Goal: Communication & Community: Answer question/provide support

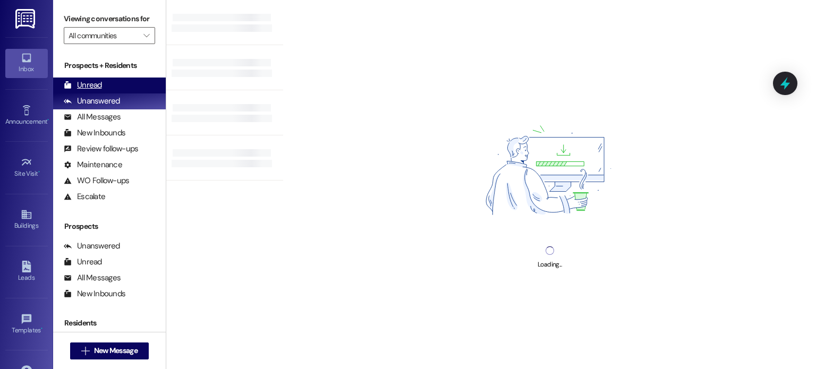
click at [129, 87] on div "Unread (0)" at bounding box center [109, 86] width 113 height 16
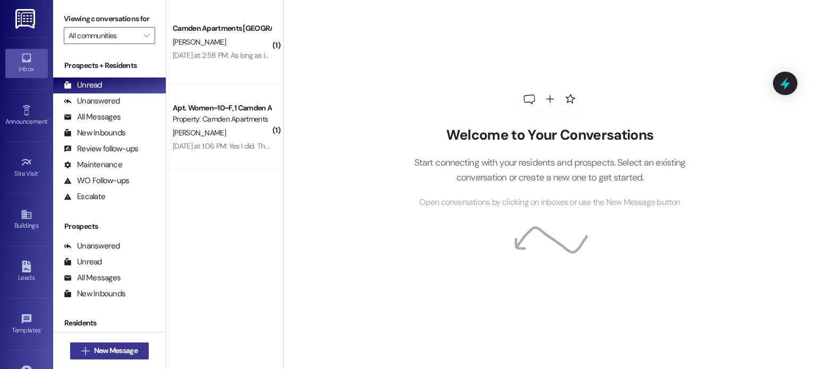
click at [83, 348] on icon "" at bounding box center [85, 351] width 8 height 9
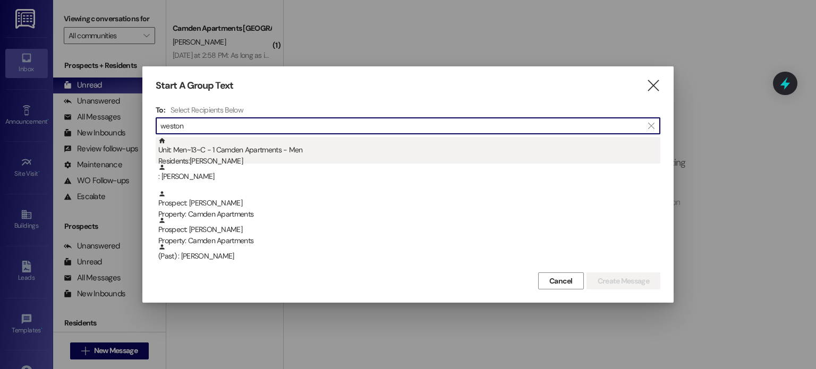
type input "weston"
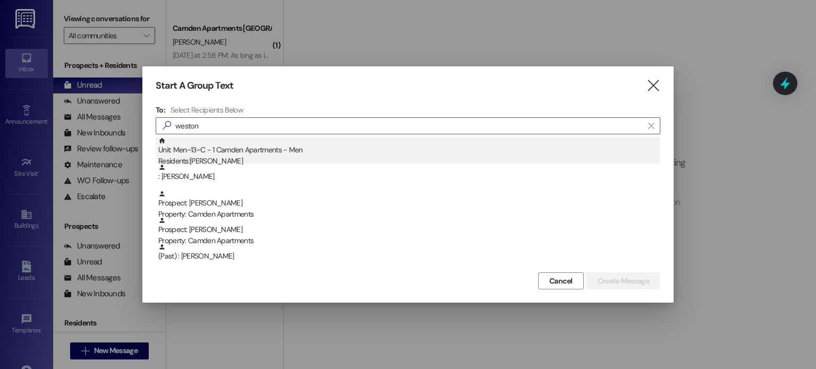
click at [389, 153] on div "Unit: Men~13~C - 1 Camden Apartments - Men Residents: [PERSON_NAME]" at bounding box center [409, 152] width 502 height 30
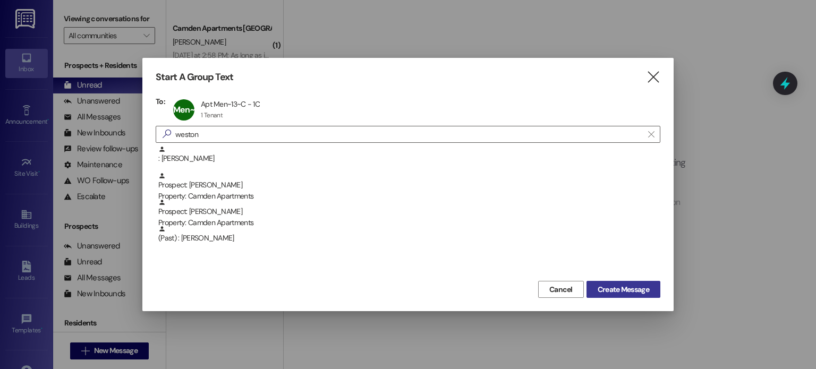
click at [628, 288] on span "Create Message" at bounding box center [624, 289] width 52 height 11
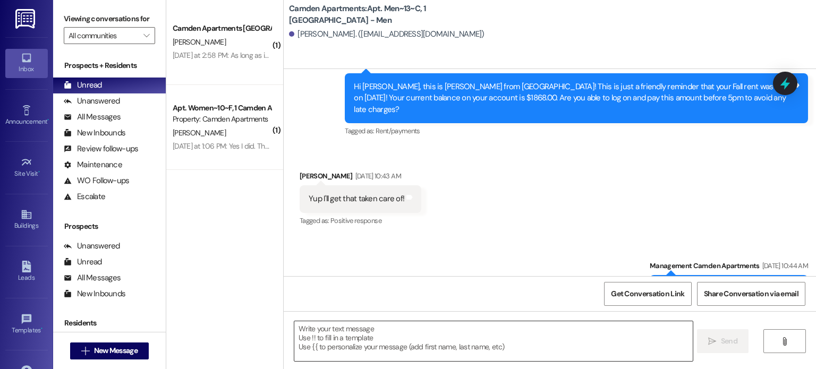
scroll to position [16194, 0]
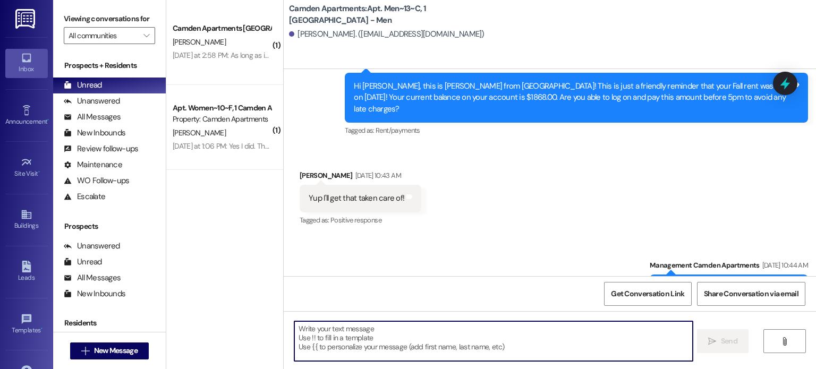
click at [415, 349] on textarea at bounding box center [493, 342] width 398 height 40
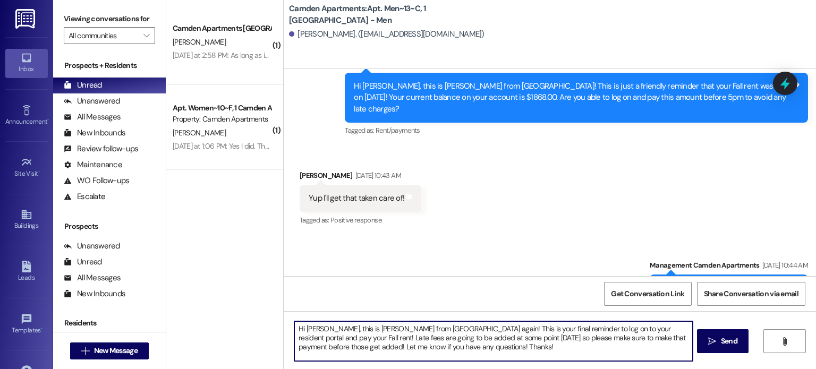
drag, startPoint x: 475, startPoint y: 328, endPoint x: 427, endPoint y: 331, distance: 47.9
click at [427, 331] on textarea "Hi [PERSON_NAME], this is [PERSON_NAME] from [GEOGRAPHIC_DATA] again! This is y…" at bounding box center [493, 342] width 398 height 40
type textarea "Hi [PERSON_NAME], this is [PERSON_NAME] from [GEOGRAPHIC_DATA] again! This is j…"
click at [527, 346] on textarea "Hi [PERSON_NAME], this is [PERSON_NAME] from [GEOGRAPHIC_DATA] again! This is j…" at bounding box center [493, 342] width 398 height 40
drag, startPoint x: 431, startPoint y: 349, endPoint x: 264, endPoint y: 325, distance: 168.5
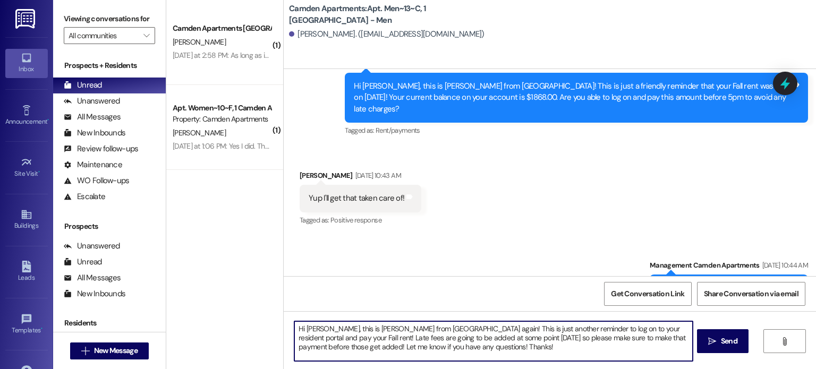
click at [264, 325] on div "( 1 ) Camden Apartments Prospect [PERSON_NAME] [DATE] at 2:58 PM: As long as it…" at bounding box center [491, 184] width 650 height 369
click at [504, 352] on textarea "Hi [PERSON_NAME], this is [PERSON_NAME] from [GEOGRAPHIC_DATA] again! This is j…" at bounding box center [493, 342] width 398 height 40
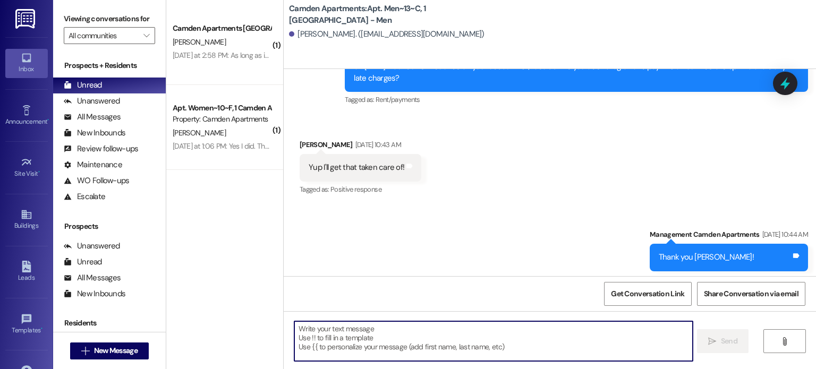
scroll to position [16291, 0]
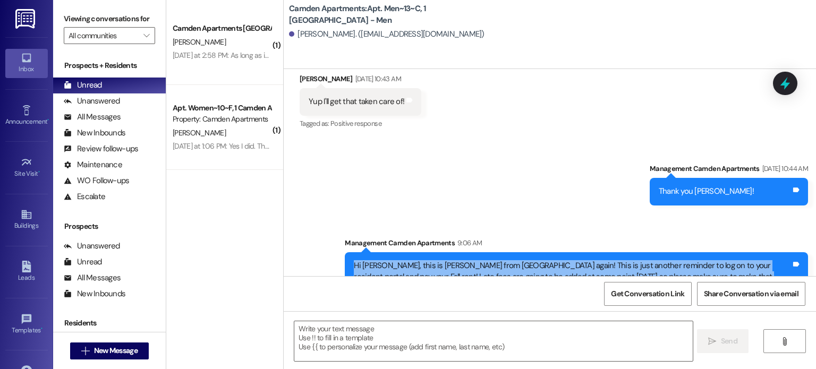
drag, startPoint x: 466, startPoint y: 257, endPoint x: 335, endPoint y: 228, distance: 133.9
click at [337, 230] on div "Sent via SMS Management Camden Apartments 9:06 AM Hi [PERSON_NAME], this is [PE…" at bounding box center [576, 270] width 479 height 81
copy div "Hi [PERSON_NAME], this is [PERSON_NAME] from [GEOGRAPHIC_DATA] again! This is j…"
click at [117, 355] on span "New Message" at bounding box center [116, 351] width 44 height 11
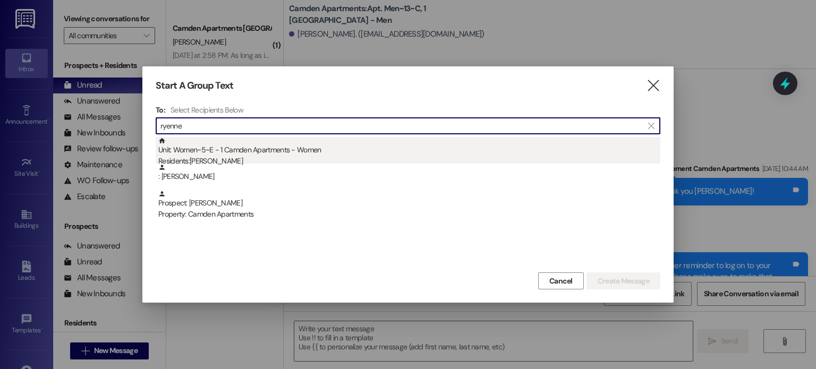
type input "ryenne"
click at [339, 153] on div "Unit: Women~5~E - 1 Camden Apartments - Women Residents: [PERSON_NAME]" at bounding box center [409, 152] width 502 height 30
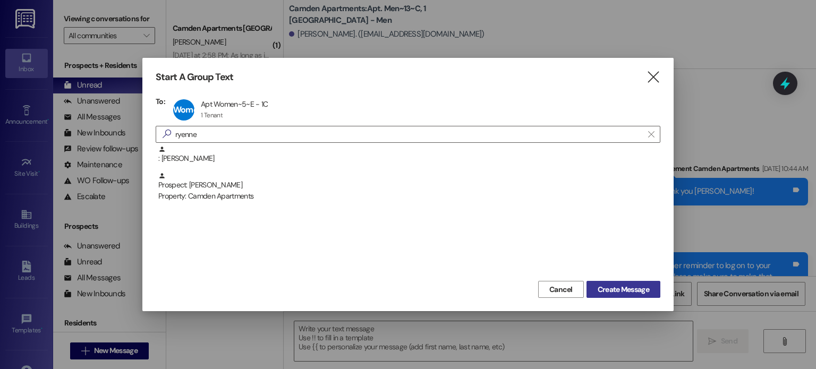
click at [623, 291] on span "Create Message" at bounding box center [624, 289] width 52 height 11
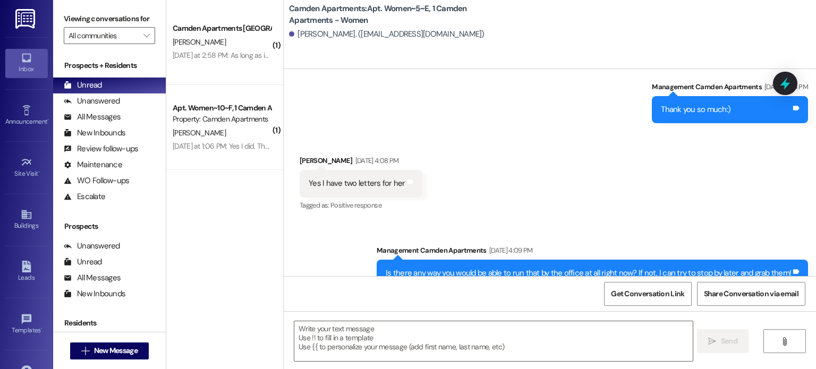
scroll to position [15694, 0]
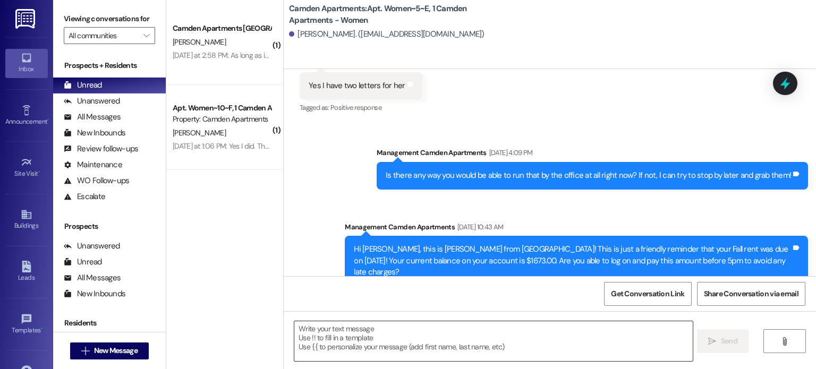
click at [493, 344] on textarea at bounding box center [493, 342] width 398 height 40
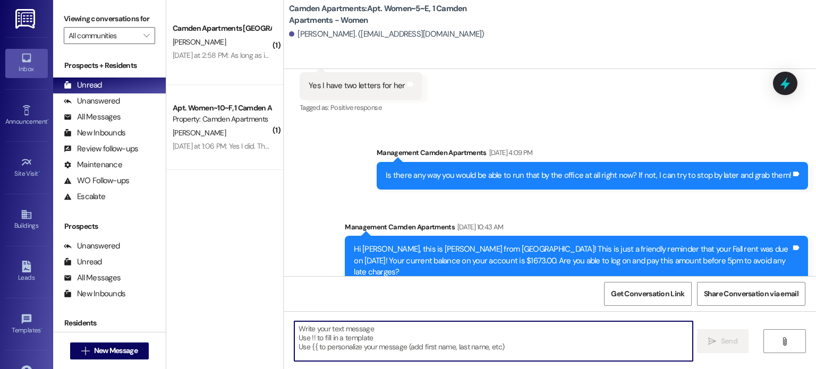
paste textarea "Hi [PERSON_NAME], this is [PERSON_NAME] from [GEOGRAPHIC_DATA] again! This is j…"
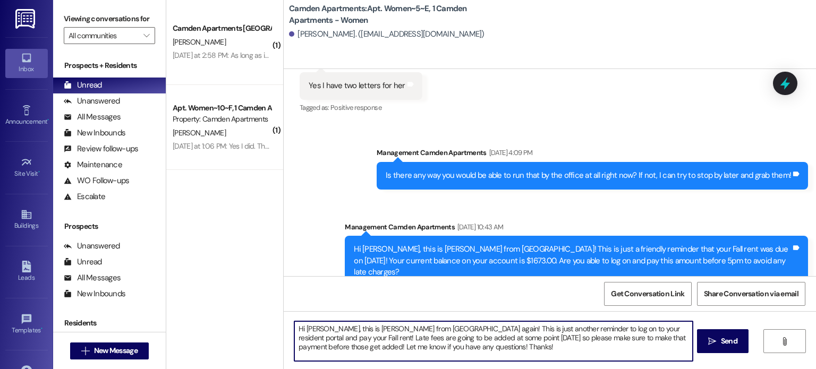
click at [323, 332] on textarea "Hi [PERSON_NAME], this is [PERSON_NAME] from [GEOGRAPHIC_DATA] again! This is j…" at bounding box center [493, 342] width 398 height 40
type textarea "Hi [PERSON_NAME], this is [PERSON_NAME] from [GEOGRAPHIC_DATA] again! This is j…"
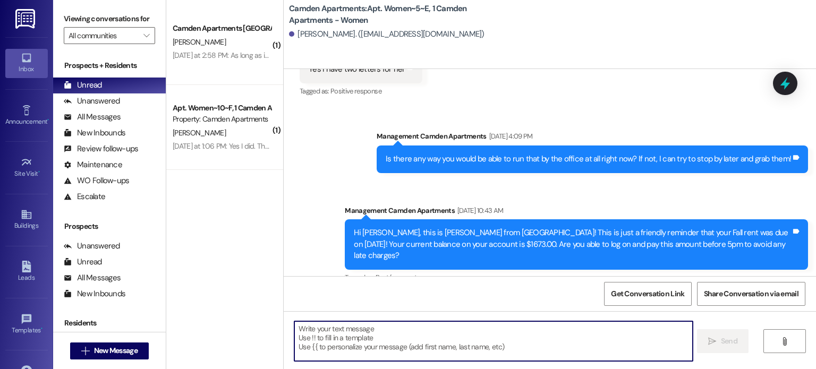
scroll to position [15791, 0]
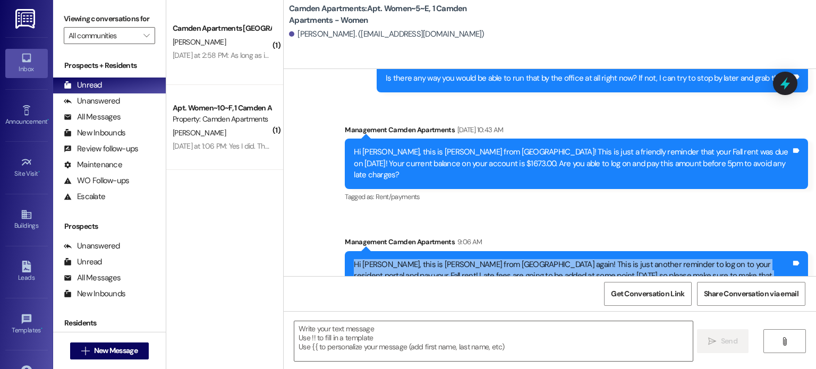
drag, startPoint x: 461, startPoint y: 257, endPoint x: 344, endPoint y: 230, distance: 120.0
click at [345, 251] on div "Hi [PERSON_NAME], this is [PERSON_NAME] from [GEOGRAPHIC_DATA] again! This is j…" at bounding box center [577, 276] width 464 height 50
copy div "Hi [PERSON_NAME], this is [PERSON_NAME] from [GEOGRAPHIC_DATA] again! This is j…"
click at [114, 350] on span "New Message" at bounding box center [116, 351] width 44 height 11
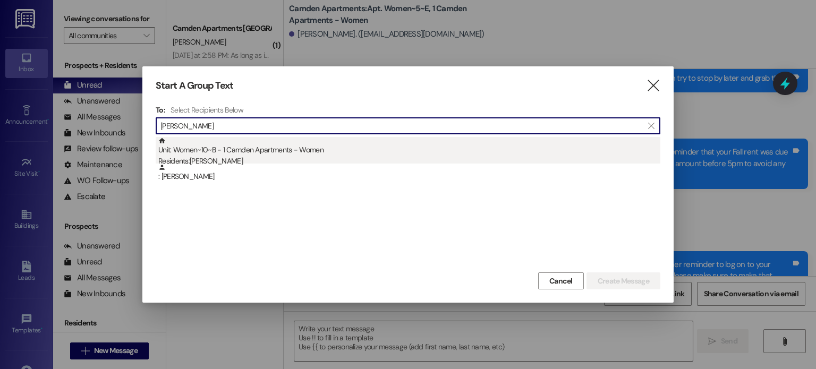
type input "[PERSON_NAME]"
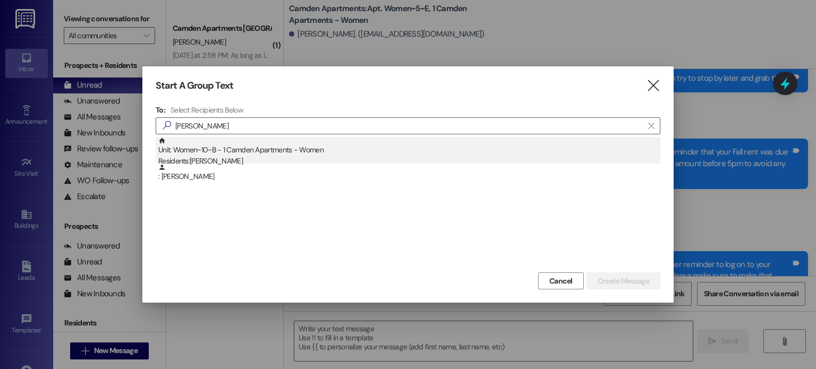
click at [300, 152] on div "Unit: Women~10~B - 1 Camden Apartments - Women Residents: [PERSON_NAME]" at bounding box center [409, 152] width 502 height 30
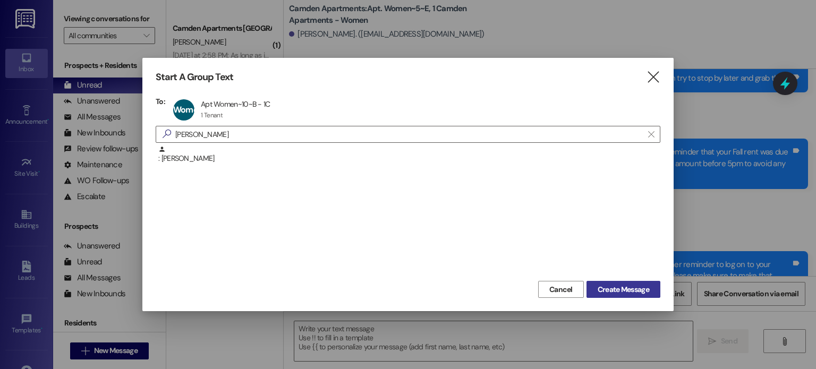
click at [623, 291] on span "Create Message" at bounding box center [624, 289] width 52 height 11
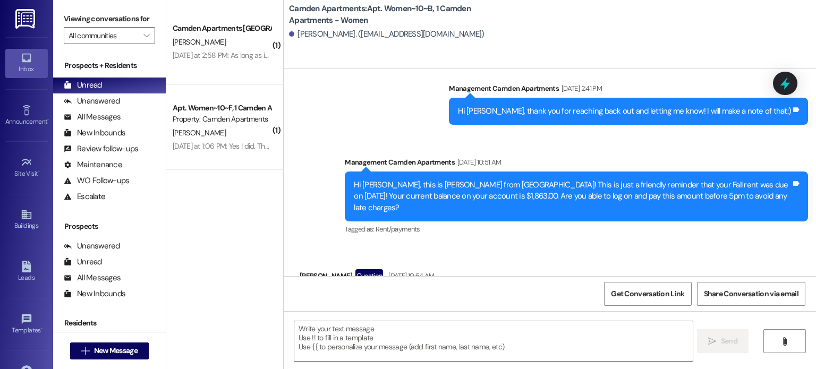
scroll to position [21630, 0]
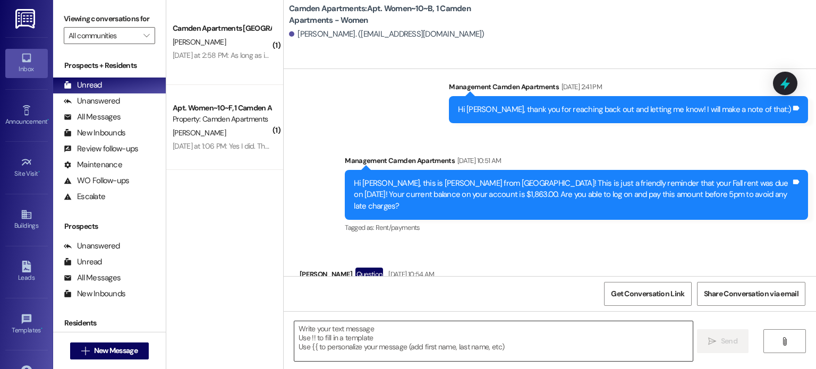
click at [428, 333] on textarea at bounding box center [493, 342] width 398 height 40
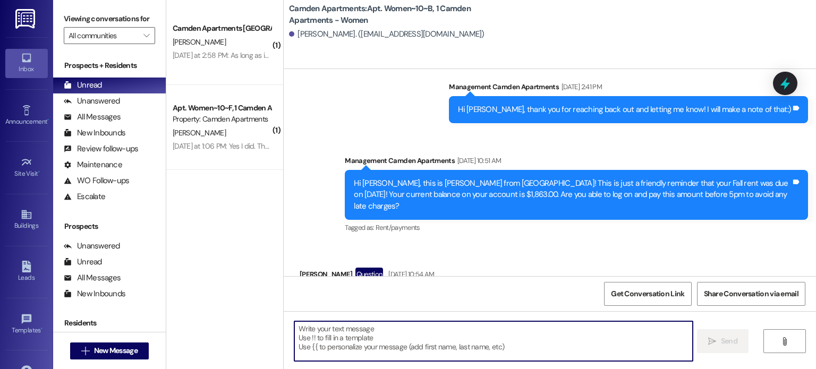
paste textarea "Hi [PERSON_NAME], this is [PERSON_NAME] from [GEOGRAPHIC_DATA] again! This is j…"
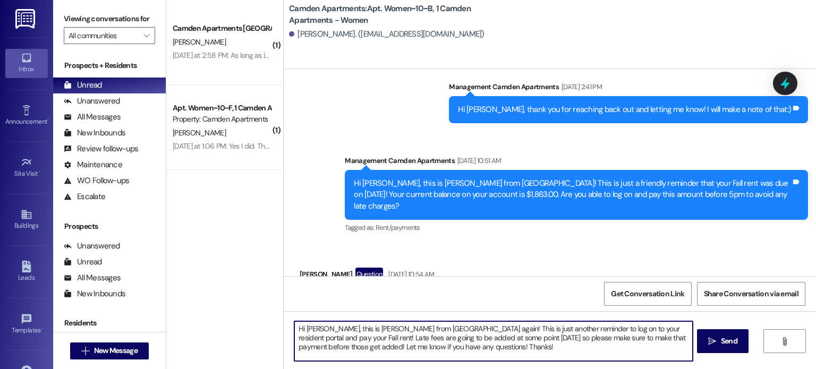
click at [321, 329] on textarea "Hi [PERSON_NAME], this is [PERSON_NAME] from [GEOGRAPHIC_DATA] again! This is j…" at bounding box center [493, 342] width 398 height 40
type textarea "Hi [PERSON_NAME], this is [PERSON_NAME] from [GEOGRAPHIC_DATA] again! This is j…"
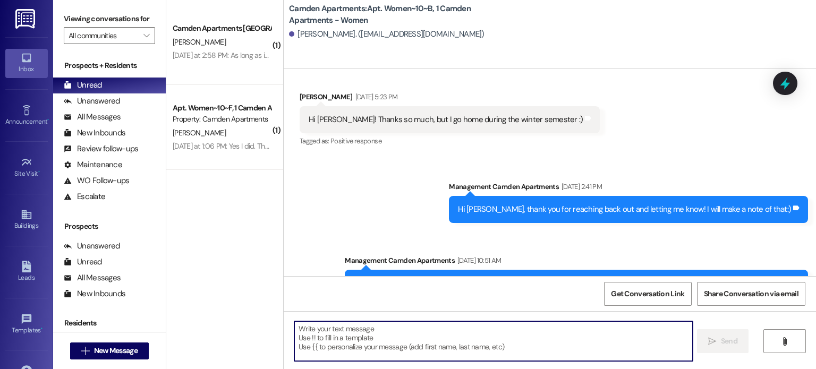
scroll to position [21727, 0]
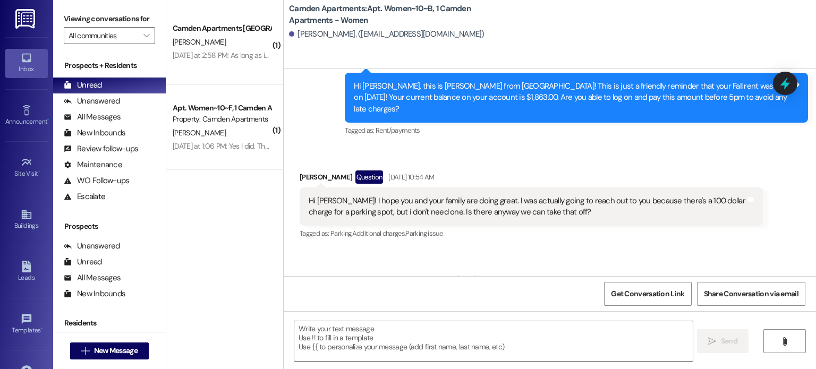
drag, startPoint x: 449, startPoint y: 255, endPoint x: 332, endPoint y: 230, distance: 119.6
copy div "Hi [PERSON_NAME], this is [PERSON_NAME] from [GEOGRAPHIC_DATA] again! This is j…"
click at [130, 346] on span "New Message" at bounding box center [116, 351] width 44 height 11
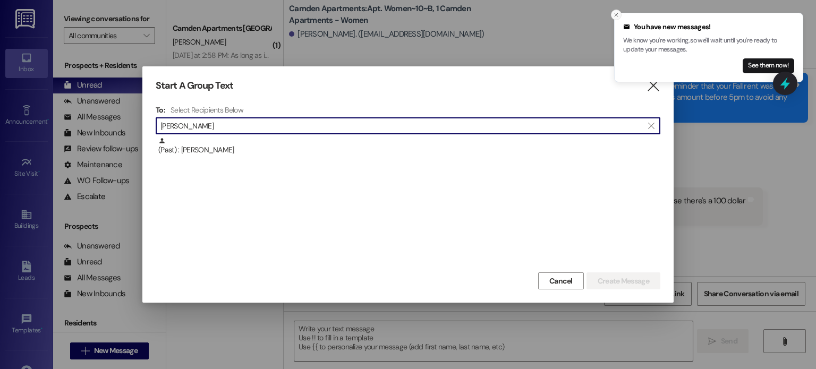
type input "[PERSON_NAME]"
click at [615, 15] on icon "Close toast" at bounding box center [616, 15] width 6 height 6
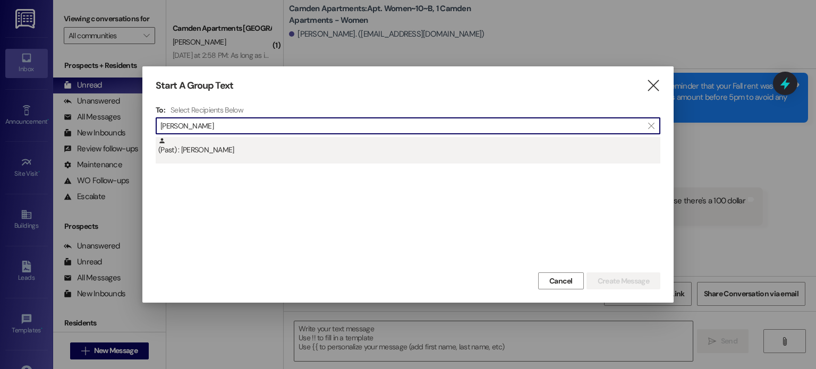
click at [193, 148] on div "(Past) : [PERSON_NAME]" at bounding box center [409, 146] width 502 height 19
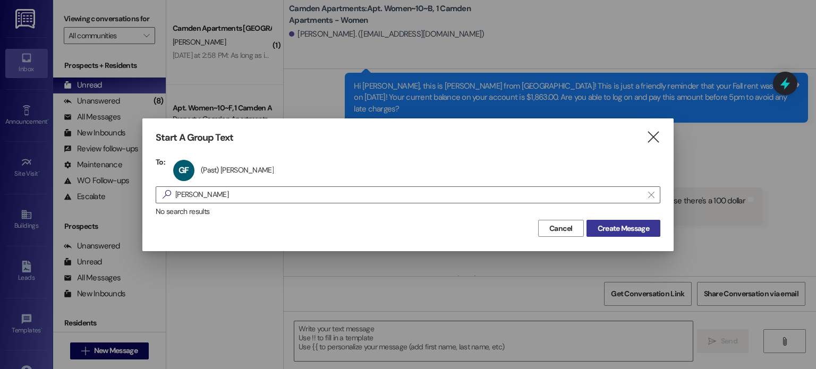
click at [646, 224] on span "Create Message" at bounding box center [624, 228] width 52 height 11
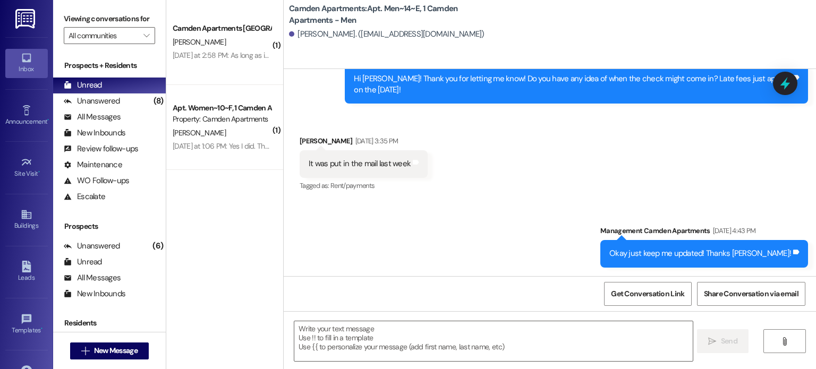
scroll to position [19590, 0]
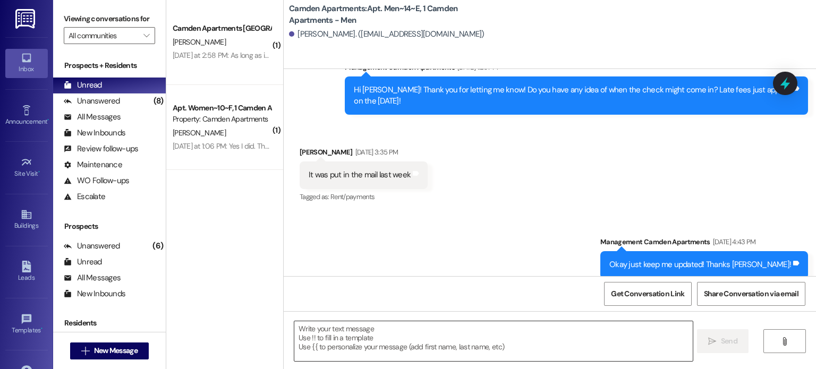
click at [409, 329] on textarea at bounding box center [493, 342] width 398 height 40
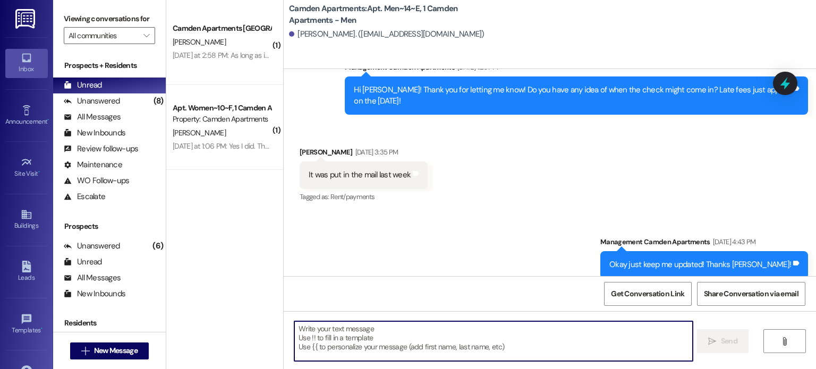
paste textarea "Hi [PERSON_NAME], this is [PERSON_NAME] from [GEOGRAPHIC_DATA] again! This is j…"
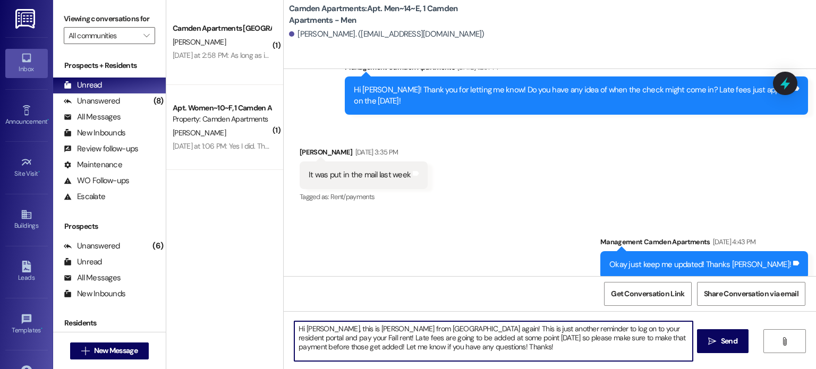
click at [313, 328] on textarea "Hi [PERSON_NAME], this is [PERSON_NAME] from [GEOGRAPHIC_DATA] again! This is j…" at bounding box center [493, 342] width 398 height 40
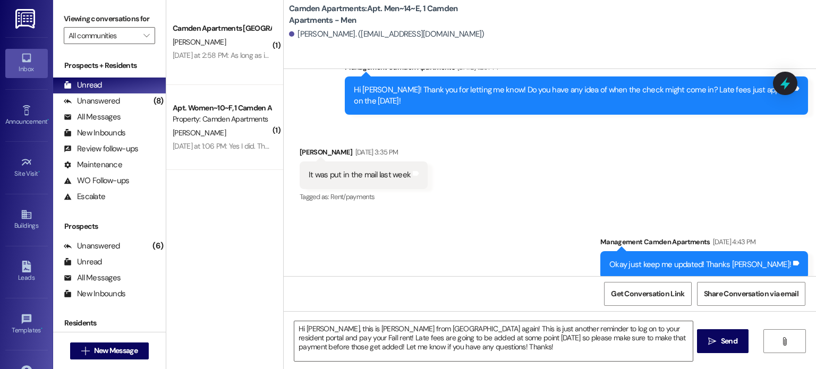
click at [473, 226] on div "Sent via SMS Management Camden Apartments [DATE] 4:43 PM Okay just keep me upda…" at bounding box center [550, 250] width 533 height 74
click at [529, 350] on textarea "Hi [PERSON_NAME], this is [PERSON_NAME] from [GEOGRAPHIC_DATA] again! This is j…" at bounding box center [493, 342] width 398 height 40
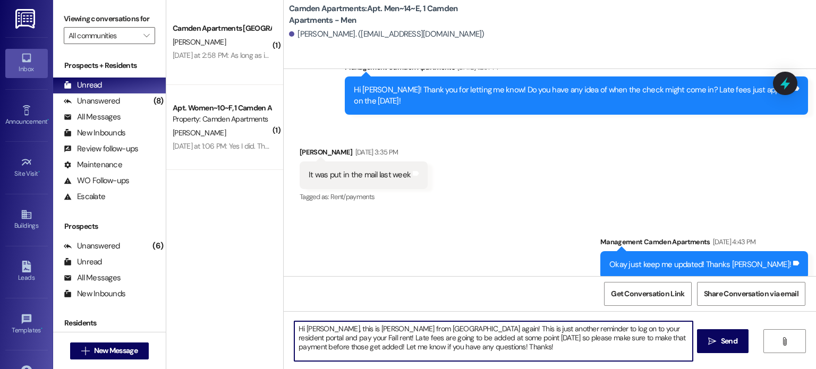
click at [449, 350] on textarea "Hi [PERSON_NAME], this is [PERSON_NAME] from [GEOGRAPHIC_DATA] again! This is j…" at bounding box center [493, 342] width 398 height 40
click at [443, 351] on textarea "Hi [PERSON_NAME], this is [PERSON_NAME] from [GEOGRAPHIC_DATA] again! This is j…" at bounding box center [493, 342] width 398 height 40
click at [498, 351] on textarea "Hi [PERSON_NAME], this is [PERSON_NAME] from [GEOGRAPHIC_DATA] again! This is j…" at bounding box center [493, 342] width 398 height 40
click at [501, 350] on textarea "Hi [PERSON_NAME], this is [PERSON_NAME] from [GEOGRAPHIC_DATA] again! This is j…" at bounding box center [493, 342] width 398 height 40
click at [472, 275] on div "Sent via SMS Management Camden Apartments [DATE] 4:43 PM Okay just keep me upda…" at bounding box center [550, 250] width 533 height 74
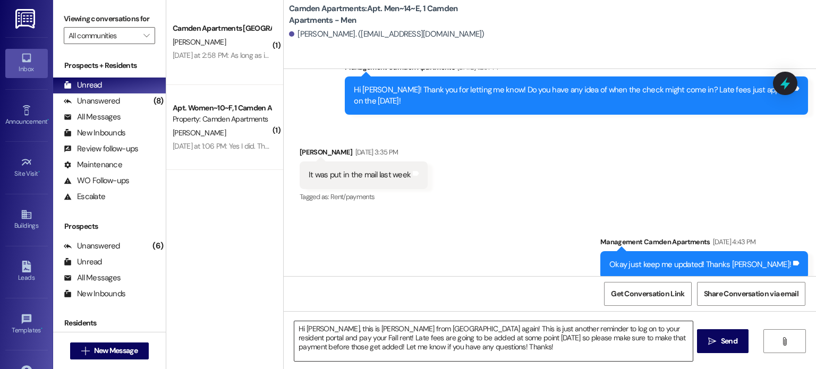
click at [474, 348] on textarea "Hi [PERSON_NAME], this is [PERSON_NAME] from [GEOGRAPHIC_DATA] again! This is j…" at bounding box center [493, 342] width 398 height 40
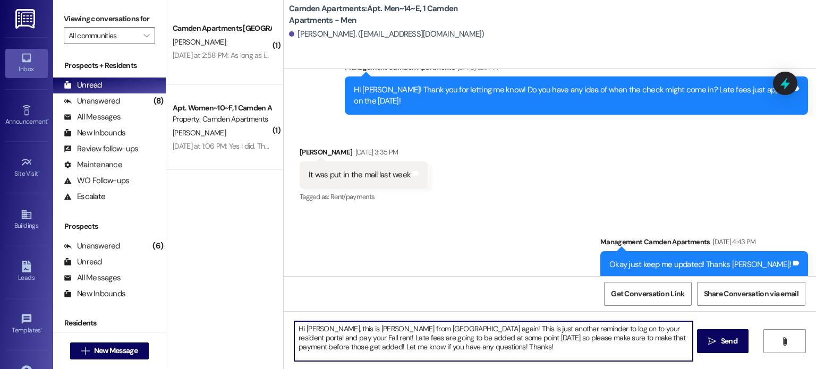
click at [455, 346] on textarea "Hi [PERSON_NAME], this is [PERSON_NAME] from [GEOGRAPHIC_DATA] again! This is j…" at bounding box center [493, 342] width 398 height 40
click at [462, 352] on textarea "Hi [PERSON_NAME], this is [PERSON_NAME] from [GEOGRAPHIC_DATA] again! This is j…" at bounding box center [493, 342] width 398 height 40
click at [448, 347] on textarea "Hi [PERSON_NAME], this is [PERSON_NAME] from [GEOGRAPHIC_DATA] again! This is j…" at bounding box center [493, 342] width 398 height 40
click at [447, 347] on textarea "Hi [PERSON_NAME], this is [PERSON_NAME] from [GEOGRAPHIC_DATA] again! This is j…" at bounding box center [493, 342] width 398 height 40
click at [435, 351] on textarea "Hi [PERSON_NAME], this is [PERSON_NAME] from [GEOGRAPHIC_DATA] again! This is j…" at bounding box center [493, 342] width 398 height 40
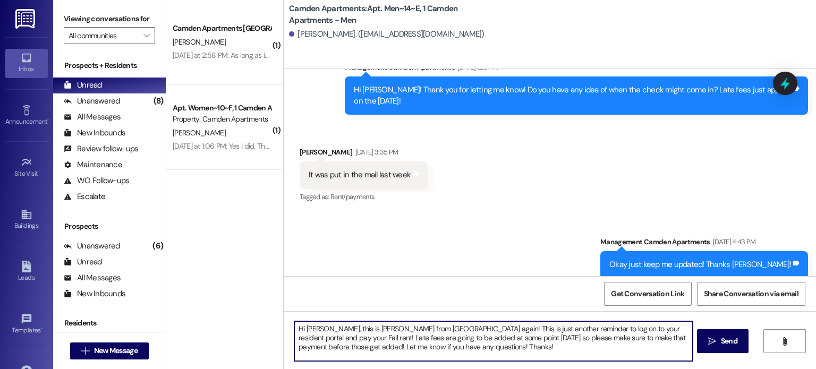
click at [435, 351] on textarea "Hi [PERSON_NAME], this is [PERSON_NAME] from [GEOGRAPHIC_DATA] again! This is j…" at bounding box center [493, 342] width 398 height 40
click at [486, 352] on textarea "Hi [PERSON_NAME], this is [PERSON_NAME] from [GEOGRAPHIC_DATA] again! This is j…" at bounding box center [493, 342] width 398 height 40
type textarea "Hi [PERSON_NAME], this is [PERSON_NAME] from [GEOGRAPHIC_DATA] again! This is j…"
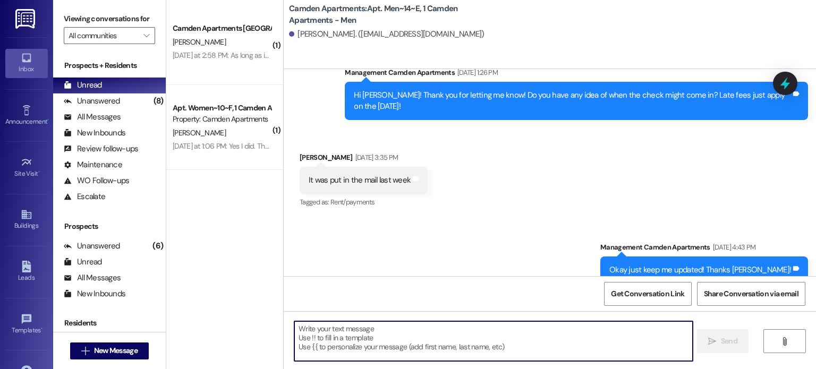
scroll to position [19687, 0]
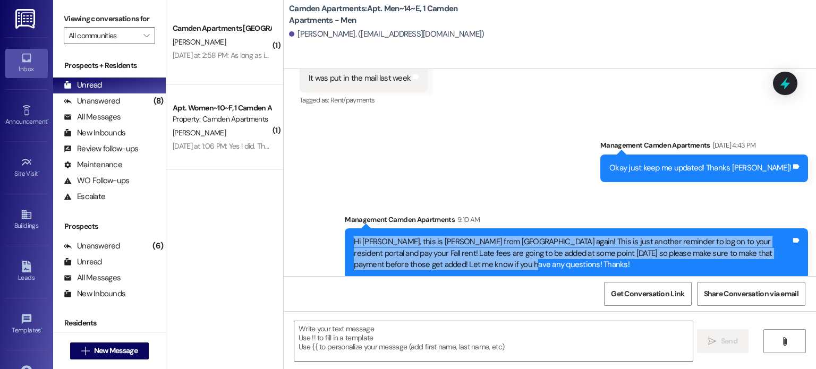
drag, startPoint x: 466, startPoint y: 254, endPoint x: 333, endPoint y: 230, distance: 134.5
click at [337, 230] on div "Sent via SMS Management Camden Apartments 9:10 AM Hi [PERSON_NAME], this is [PE…" at bounding box center [576, 246] width 479 height 81
copy div "Hi [PERSON_NAME], this is [PERSON_NAME] from [GEOGRAPHIC_DATA] again! This is j…"
click at [302, 227] on div "Sent via SMS Management Camden Apartments [DATE] 4:43 PM Okay just keep me upda…" at bounding box center [550, 201] width 533 height 171
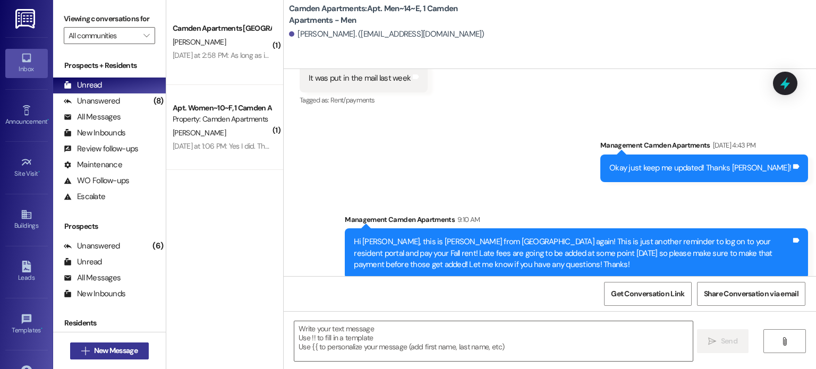
click at [100, 359] on button " New Message" at bounding box center [109, 351] width 79 height 17
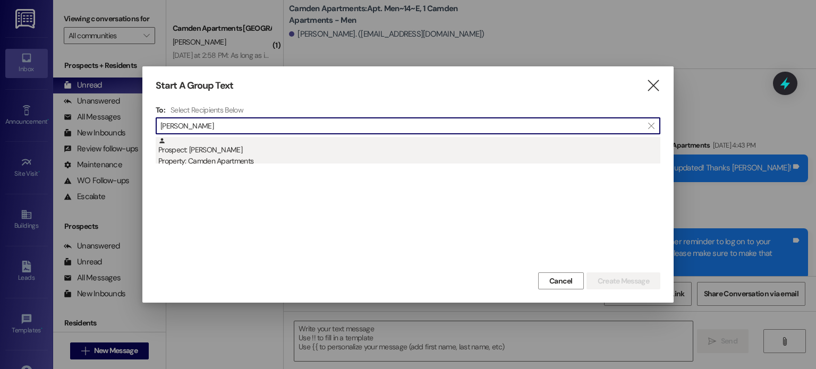
type input "[PERSON_NAME]"
click at [377, 155] on div "Prospect: [PERSON_NAME] Property: Camden Apartments" at bounding box center [409, 152] width 502 height 30
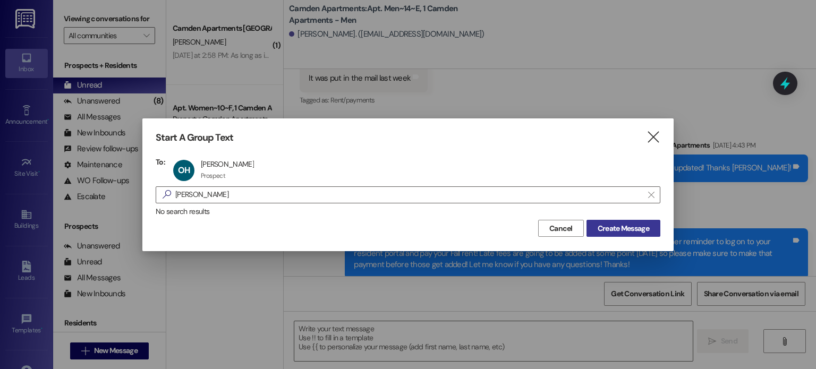
click at [631, 230] on span "Create Message" at bounding box center [624, 228] width 52 height 11
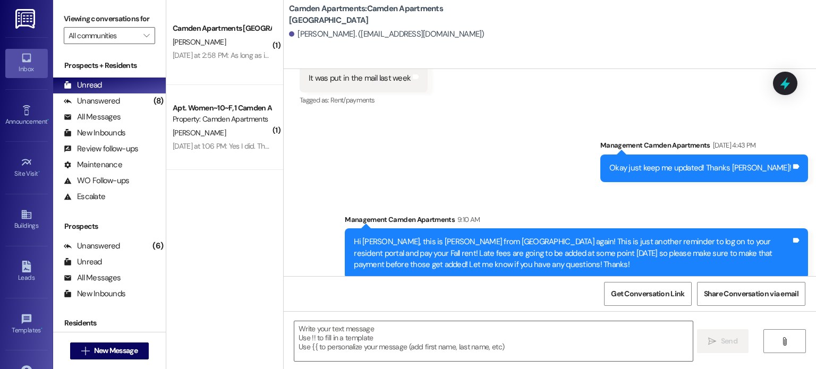
scroll to position [173, 0]
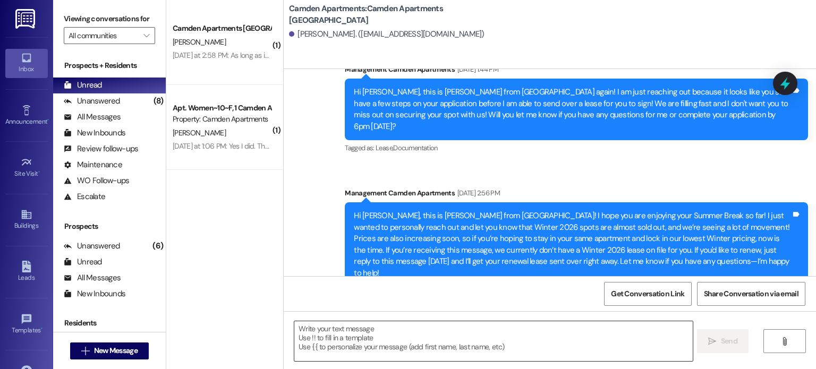
click at [398, 347] on textarea at bounding box center [493, 342] width 398 height 40
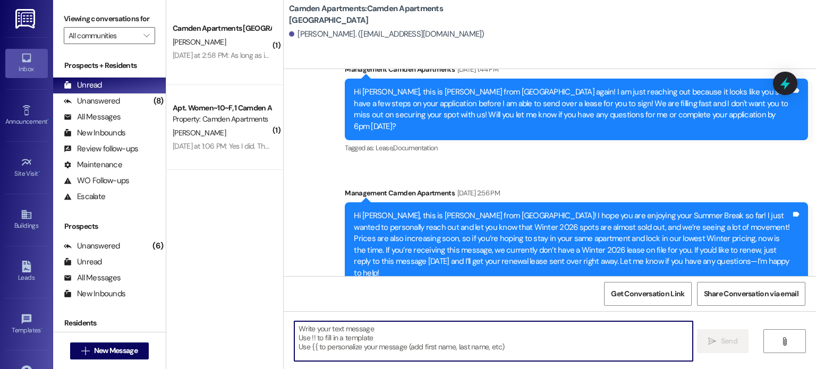
paste textarea "Hi [PERSON_NAME], this is [PERSON_NAME] from [GEOGRAPHIC_DATA] again! This is j…"
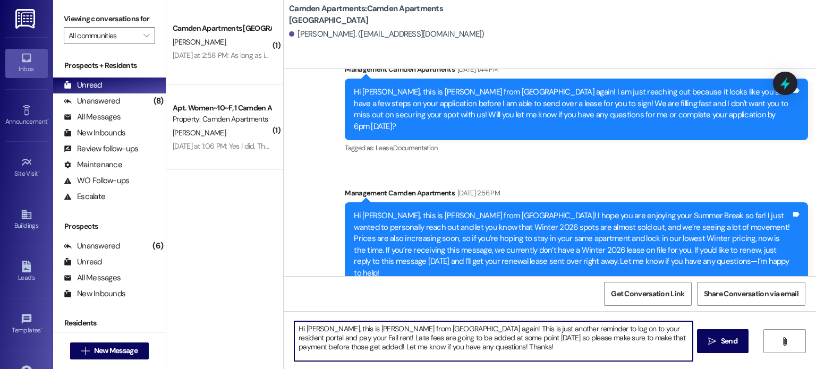
click at [322, 330] on textarea "Hi [PERSON_NAME], this is [PERSON_NAME] from [GEOGRAPHIC_DATA] again! This is j…" at bounding box center [493, 342] width 398 height 40
click at [443, 345] on textarea "Hi [PERSON_NAME], this is [PERSON_NAME] from [GEOGRAPHIC_DATA] again! This is j…" at bounding box center [493, 342] width 398 height 40
click at [427, 284] on div "Get Conversation Link Share Conversation via email" at bounding box center [550, 293] width 533 height 35
drag, startPoint x: 437, startPoint y: 349, endPoint x: 418, endPoint y: 327, distance: 29.4
click at [418, 327] on textarea "Hi [PERSON_NAME], this is [PERSON_NAME] from [GEOGRAPHIC_DATA] again! This is j…" at bounding box center [493, 342] width 398 height 40
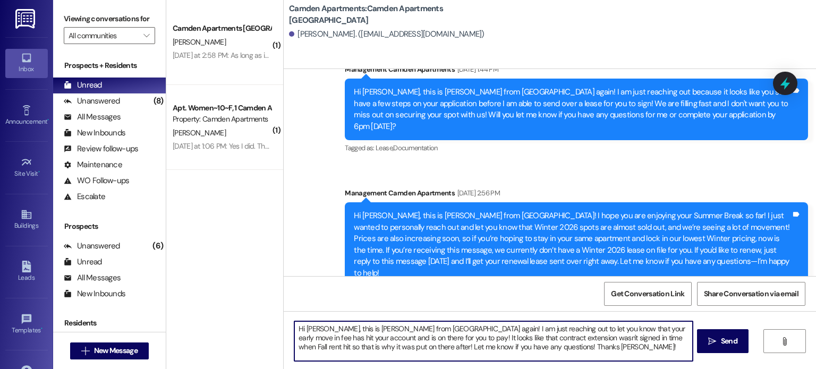
type textarea "Hi [PERSON_NAME], this is [PERSON_NAME] from [GEOGRAPHIC_DATA] again! I am just…"
click at [557, 350] on textarea "Hi [PERSON_NAME], this is [PERSON_NAME] from [GEOGRAPHIC_DATA] again! I am just…" at bounding box center [493, 342] width 398 height 40
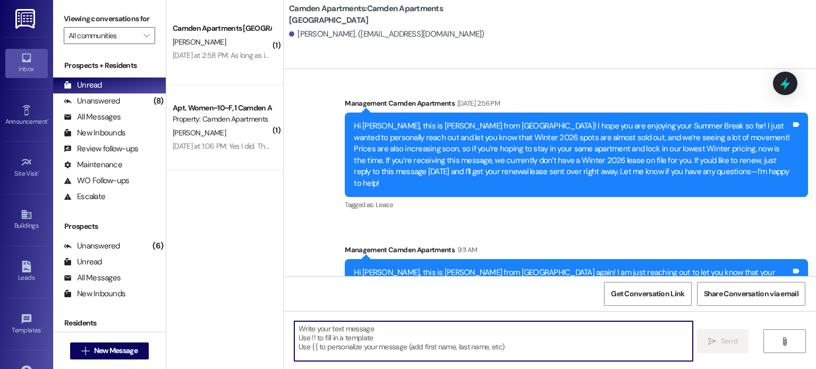
scroll to position [270, 0]
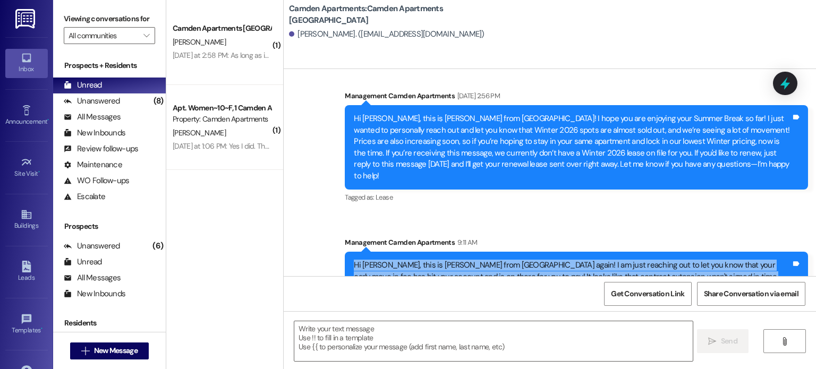
drag, startPoint x: 550, startPoint y: 257, endPoint x: 327, endPoint y: 230, distance: 224.4
click at [327, 230] on div "Sent via SMS Management Camden Apartments [DATE] 9:30 AM Hi [PERSON_NAME], this…" at bounding box center [550, 59] width 533 height 503
copy div "Hi [PERSON_NAME], this is [PERSON_NAME] from [GEOGRAPHIC_DATA] again! I am just…"
click at [100, 350] on span "New Message" at bounding box center [116, 351] width 44 height 11
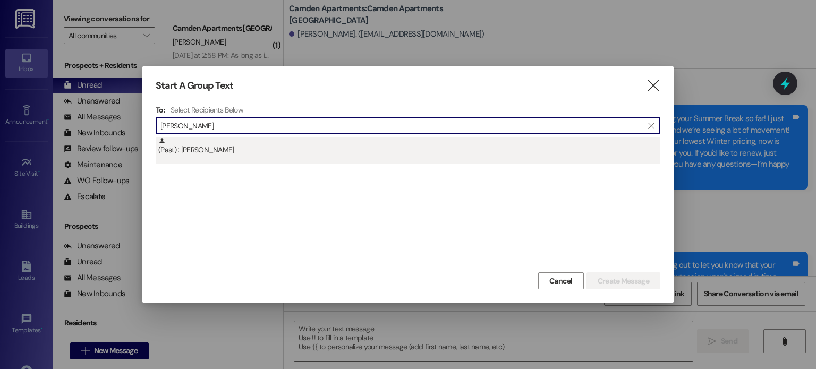
type input "[PERSON_NAME]"
click at [364, 147] on div "(Past) : [PERSON_NAME]" at bounding box center [409, 146] width 502 height 19
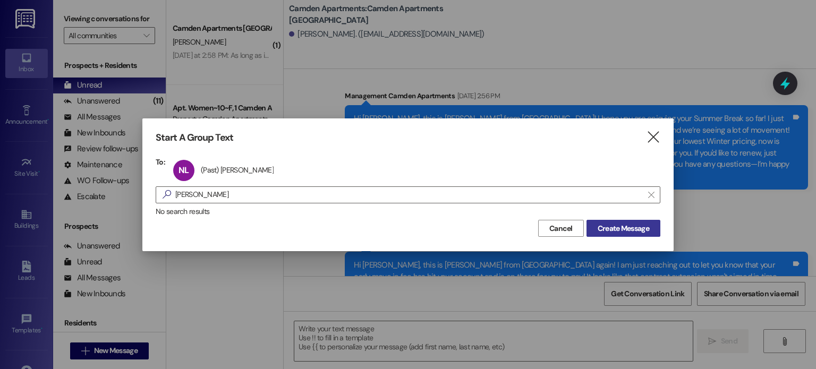
click at [603, 231] on span "Create Message" at bounding box center [624, 228] width 52 height 11
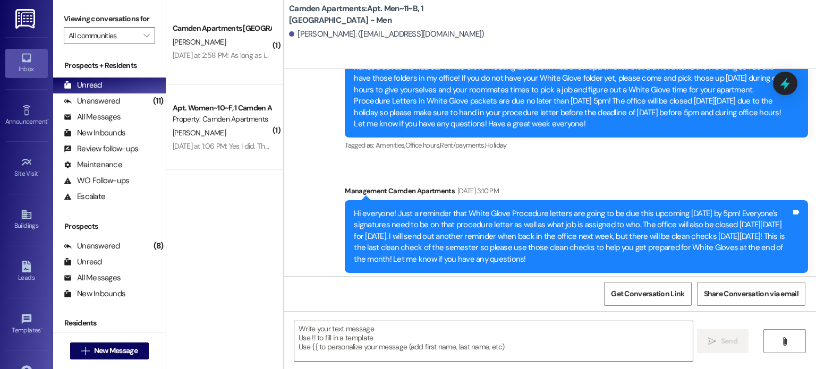
scroll to position [3055, 0]
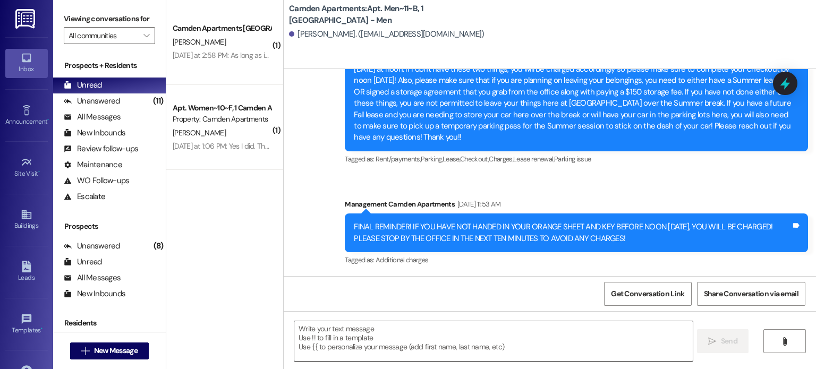
click at [425, 361] on div at bounding box center [493, 341] width 399 height 41
click at [425, 349] on textarea at bounding box center [493, 342] width 398 height 40
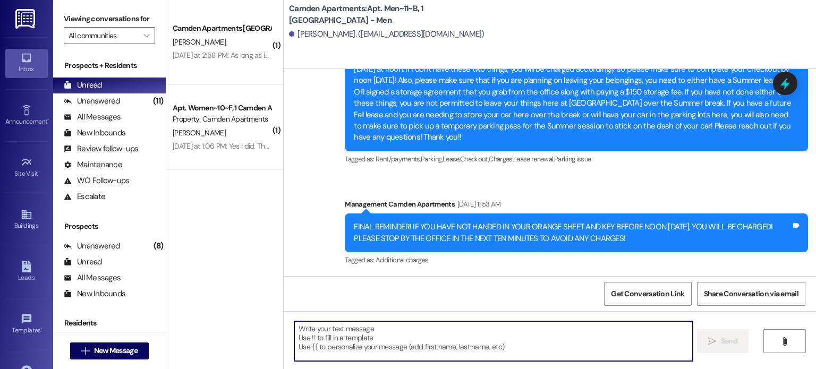
paste textarea "Hi [PERSON_NAME], this is [PERSON_NAME] from [GEOGRAPHIC_DATA] again! I am just…"
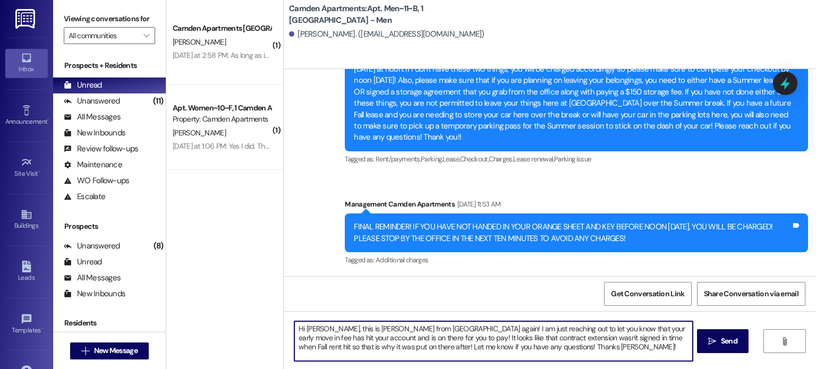
click at [316, 330] on textarea "Hi [PERSON_NAME], this is [PERSON_NAME] from [GEOGRAPHIC_DATA] again! I am just…" at bounding box center [493, 342] width 398 height 40
type textarea "Hi [PERSON_NAME], this is [PERSON_NAME] from [GEOGRAPHIC_DATA] again! I am just…"
drag, startPoint x: 508, startPoint y: 350, endPoint x: 257, endPoint y: 318, distance: 253.4
click at [257, 318] on div "( 1 ) Camden Apartments Prospect [PERSON_NAME] [DATE] at 2:58 PM: As long as it…" at bounding box center [491, 184] width 650 height 369
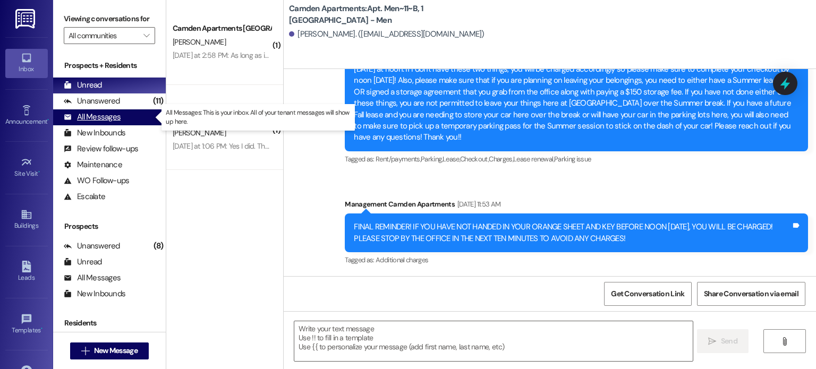
click at [111, 121] on div "All Messages" at bounding box center [92, 117] width 57 height 11
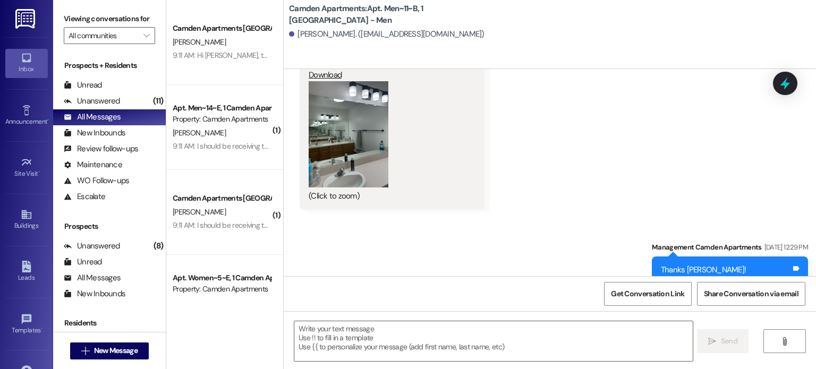
scroll to position [2609, 0]
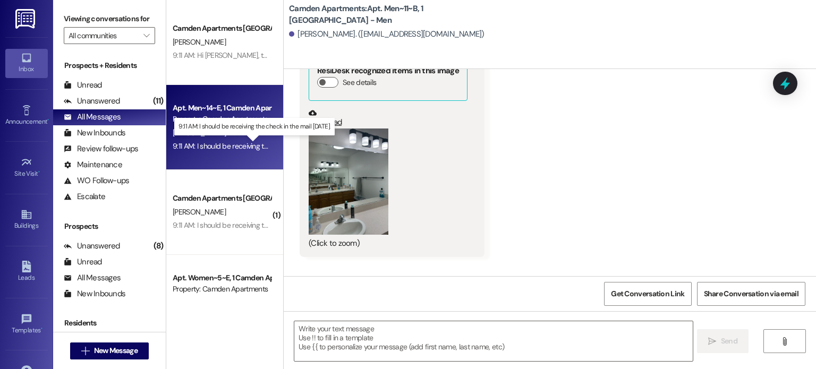
click at [225, 147] on div "9:11 AM: I should be receiving the check in the mail [DATE]. 9:11 AM: I should …" at bounding box center [260, 146] width 175 height 10
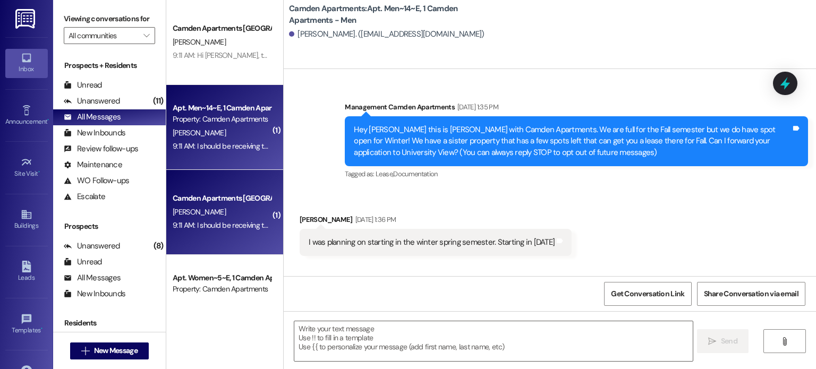
scroll to position [19792, 0]
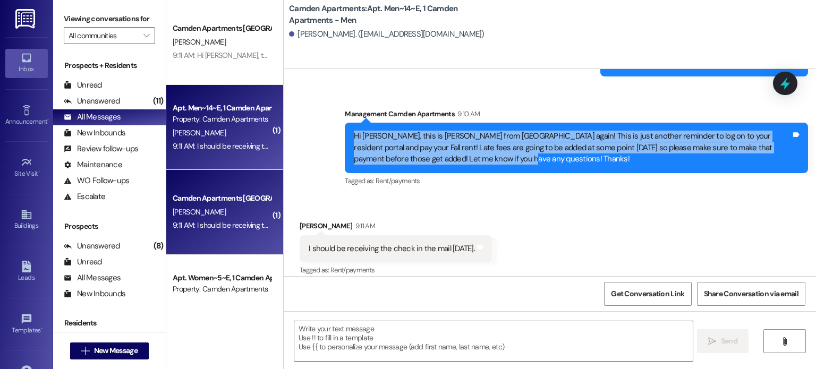
drag, startPoint x: 466, startPoint y: 147, endPoint x: 335, endPoint y: 125, distance: 132.5
click at [337, 125] on div "Sent via SMS Management Camden Apartments 9:10 AM Hi [PERSON_NAME], this is [PE…" at bounding box center [576, 148] width 479 height 97
copy div "Hi [PERSON_NAME], this is [PERSON_NAME] from [GEOGRAPHIC_DATA] again! This is j…"
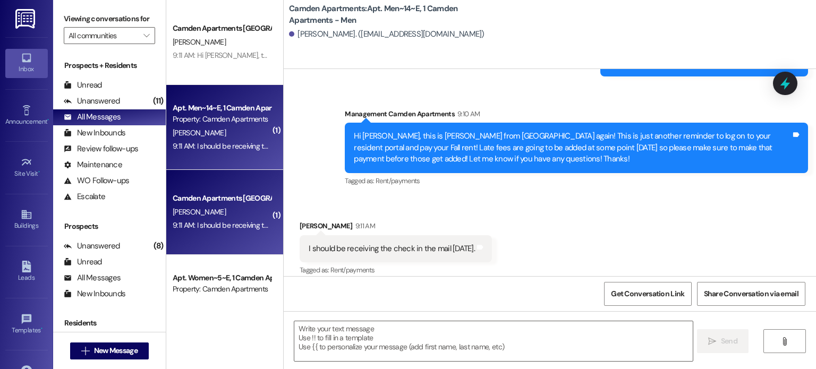
click at [572, 198] on div "Received [STREET_ADDRESS][PERSON_NAME]:11 AM I should be receiving the check in…" at bounding box center [550, 242] width 533 height 90
click at [79, 348] on span " New Message" at bounding box center [109, 351] width 61 height 11
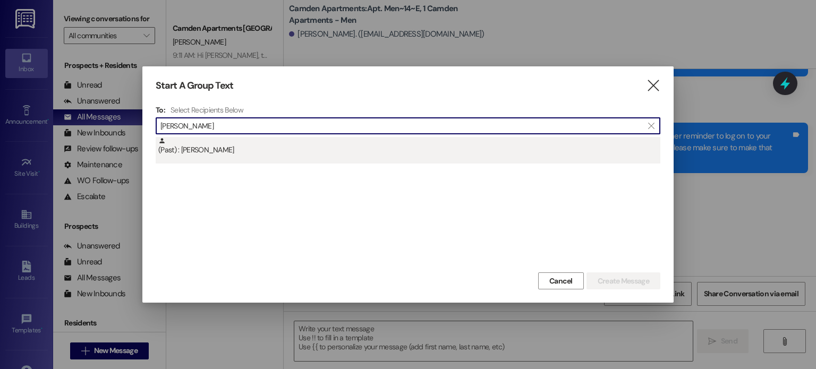
type input "[PERSON_NAME]"
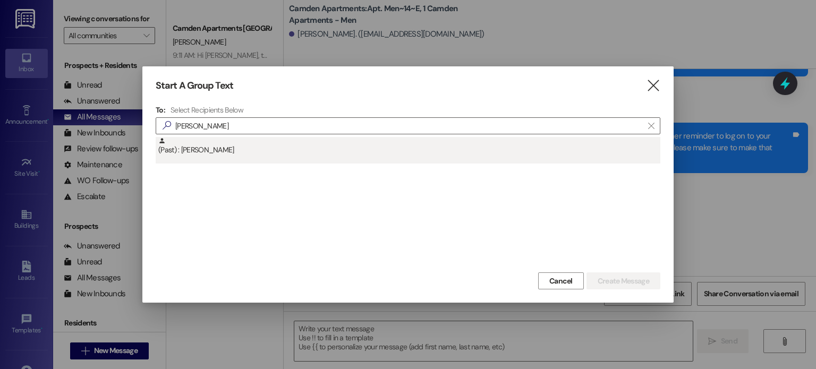
click at [217, 155] on div "(Past) : [PERSON_NAME]" at bounding box center [409, 146] width 502 height 19
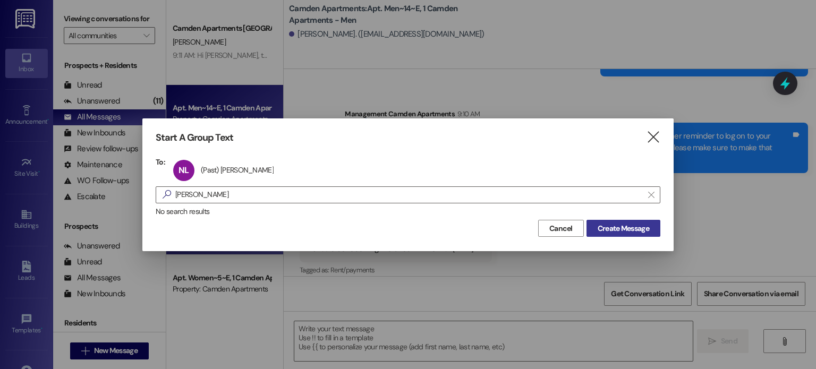
click at [626, 228] on span "Create Message" at bounding box center [624, 228] width 52 height 11
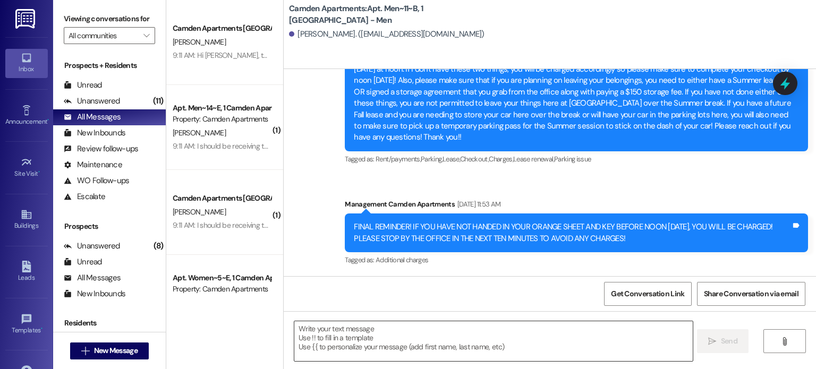
scroll to position [3055, 0]
click at [429, 353] on textarea at bounding box center [493, 342] width 398 height 40
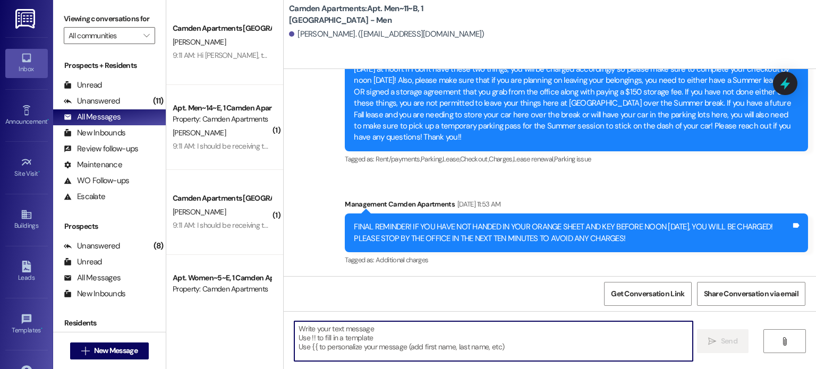
paste textarea "Hi [PERSON_NAME], this is [PERSON_NAME] from [GEOGRAPHIC_DATA] again! This is j…"
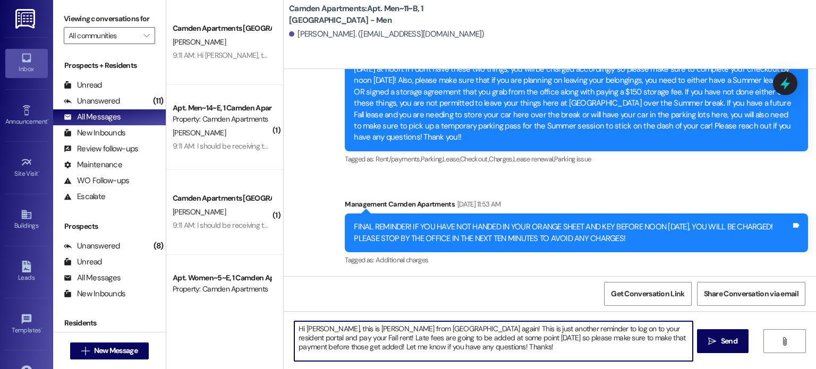
click at [322, 331] on textarea "Hi [PERSON_NAME], this is [PERSON_NAME] from [GEOGRAPHIC_DATA] again! This is j…" at bounding box center [493, 342] width 398 height 40
type textarea "Hi [PERSON_NAME], this is [PERSON_NAME] from [GEOGRAPHIC_DATA] again! This is j…"
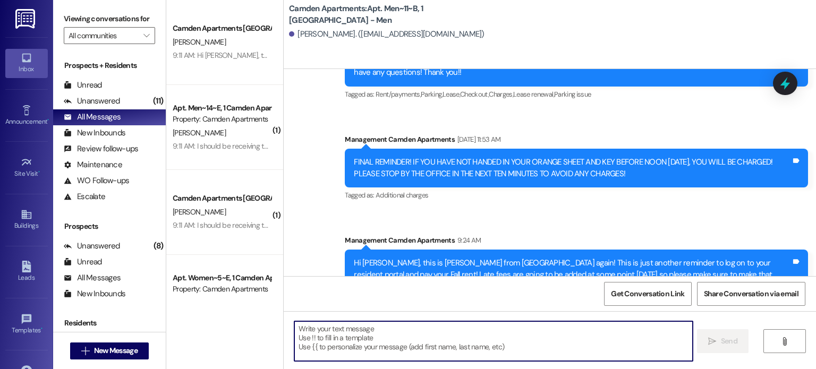
scroll to position [3152, 0]
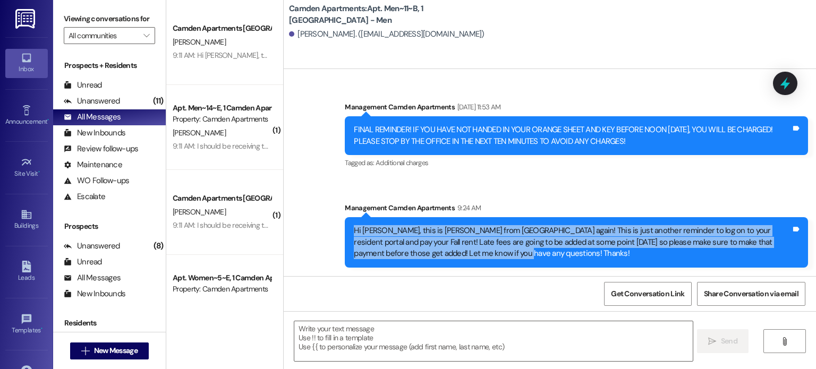
drag, startPoint x: 464, startPoint y: 256, endPoint x: 343, endPoint y: 229, distance: 123.6
click at [345, 229] on div "Hi [PERSON_NAME], this is [PERSON_NAME] from [GEOGRAPHIC_DATA] again! This is j…" at bounding box center [577, 242] width 464 height 50
copy div "Hi [PERSON_NAME], this is [PERSON_NAME] from [GEOGRAPHIC_DATA] again! This is j…"
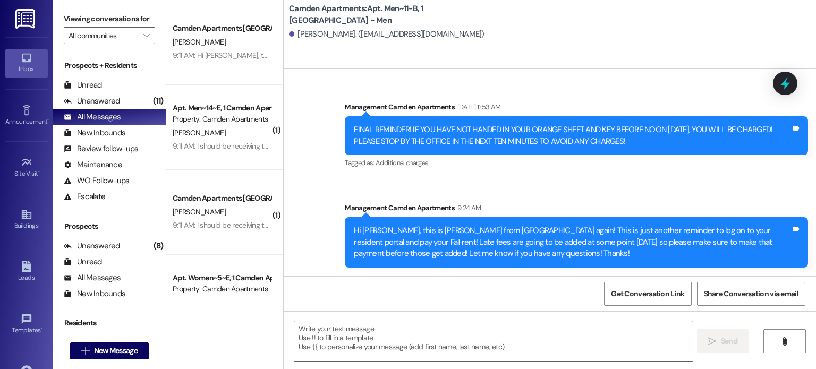
click at [312, 215] on div "Announcement, sent via SMS Management Camden Apartments [DATE] 2:15 PM Hello ev…" at bounding box center [550, 92] width 533 height 367
